Goal: Navigation & Orientation: Find specific page/section

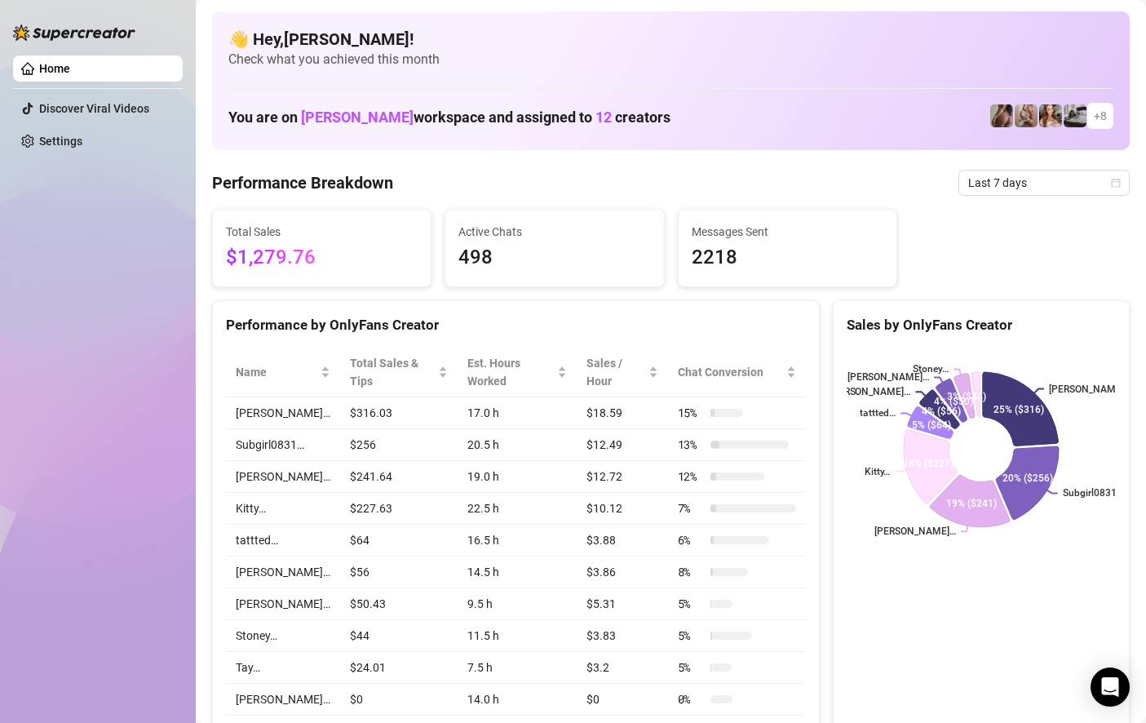
click at [606, 30] on h4 "👋 Hey, Mark vincent castillo !" at bounding box center [670, 39] width 885 height 23
click at [908, 601] on div "Sales by OnlyFans Creator Chloe… Subgirl0831… Tricia… Kitty… tattted… Leila… St…" at bounding box center [981, 538] width 297 height 476
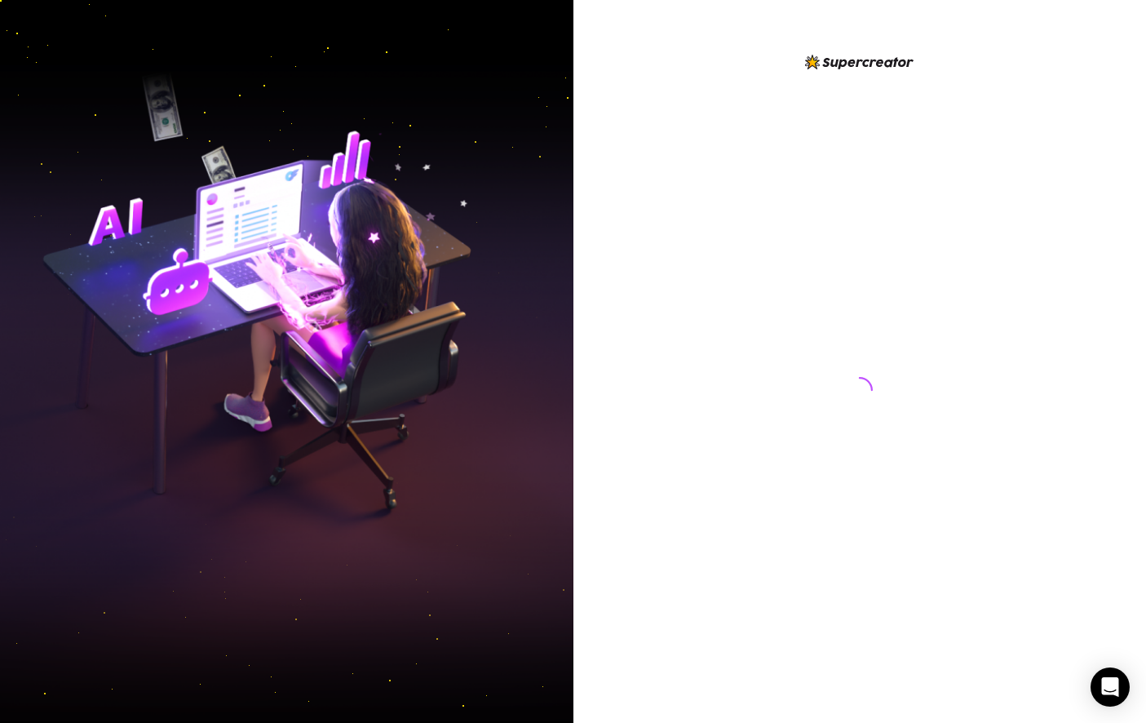
click at [694, 425] on div at bounding box center [860, 374] width 364 height 645
drag, startPoint x: 694, startPoint y: 425, endPoint x: 627, endPoint y: 369, distance: 88.1
click at [627, 371] on div at bounding box center [861, 361] width 574 height 723
click at [611, 276] on div at bounding box center [861, 361] width 574 height 723
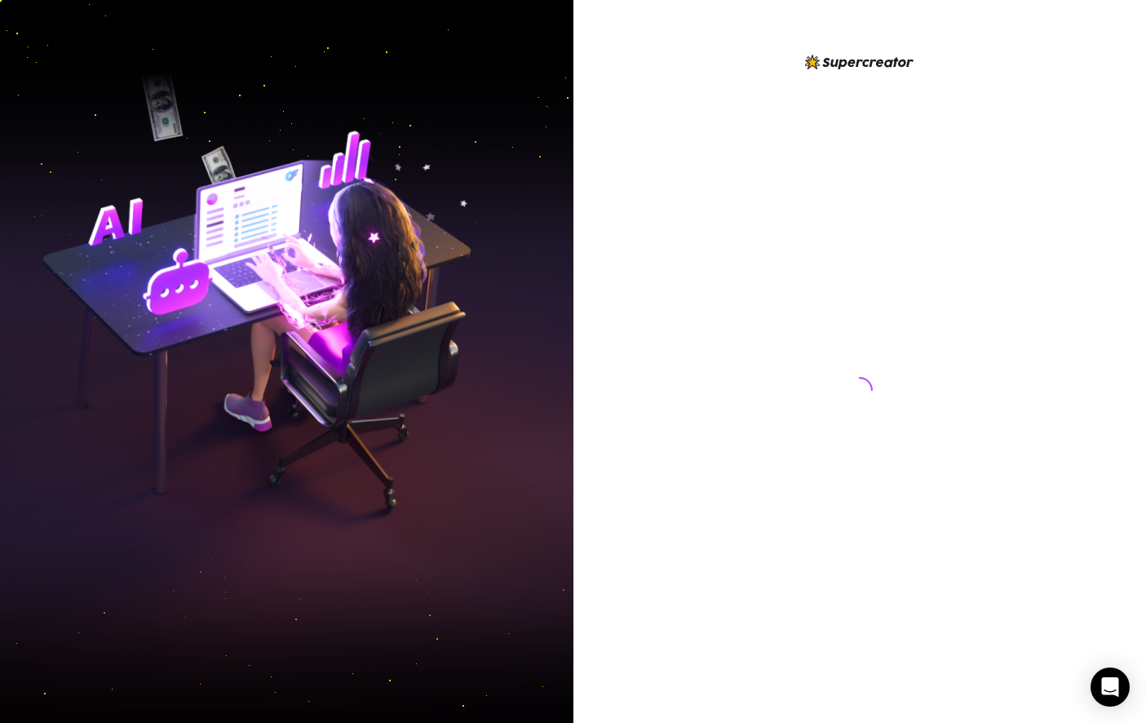
click at [611, 276] on div at bounding box center [861, 361] width 574 height 723
click at [166, 171] on img at bounding box center [287, 361] width 574 height 719
